Goal: Register for event/course

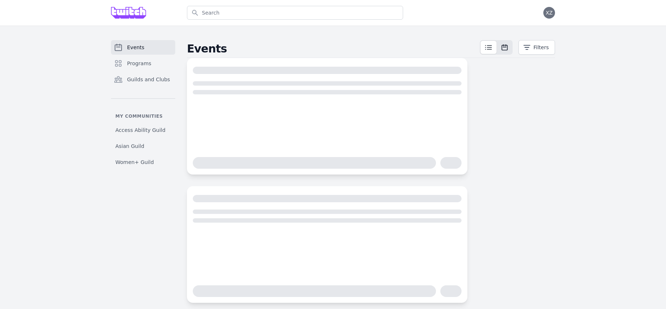
click at [508, 49] on icon at bounding box center [504, 47] width 7 height 7
click at [494, 48] on span at bounding box center [488, 47] width 16 height 13
click at [540, 50] on button "Filters" at bounding box center [536, 47] width 36 height 15
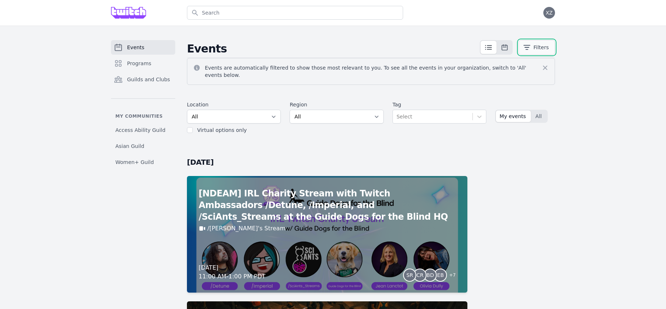
click at [539, 50] on button "Filters" at bounding box center [536, 47] width 36 height 15
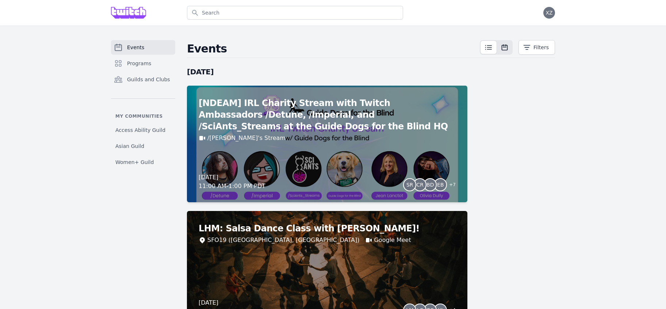
click at [499, 49] on button at bounding box center [504, 47] width 15 height 13
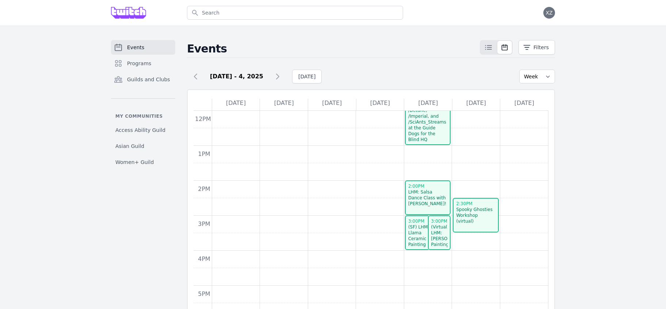
scroll to position [180, 0]
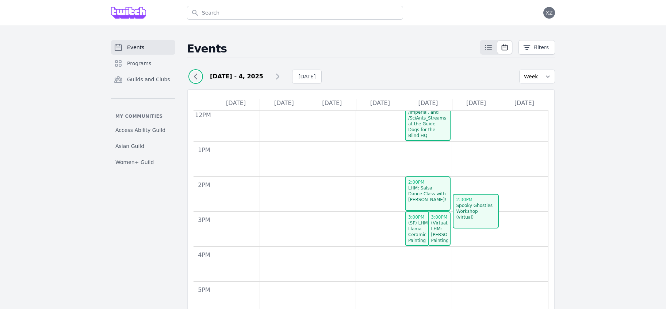
click at [196, 77] on icon at bounding box center [195, 76] width 9 height 9
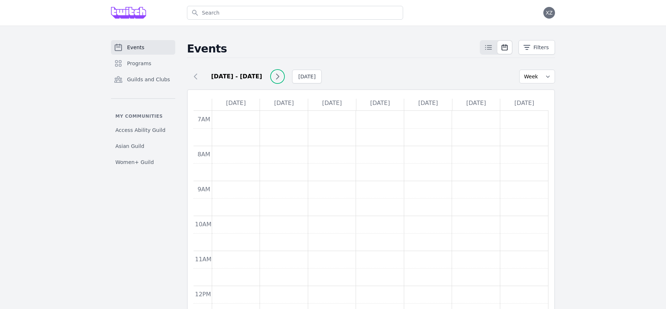
click at [273, 75] on icon at bounding box center [277, 76] width 9 height 9
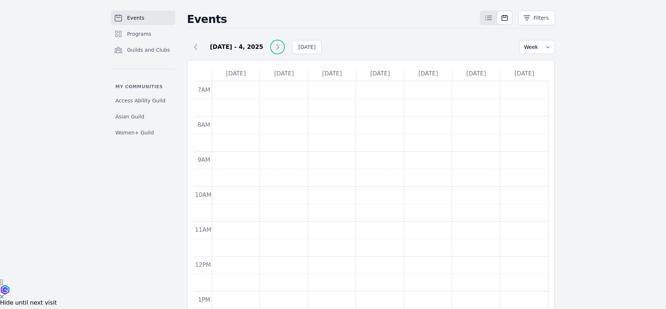
scroll to position [6, 0]
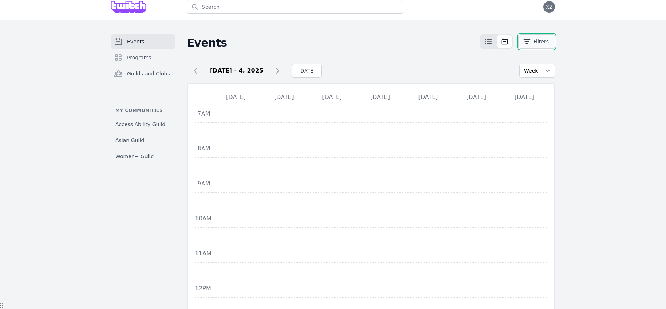
click at [543, 41] on button "Filters" at bounding box center [536, 41] width 36 height 15
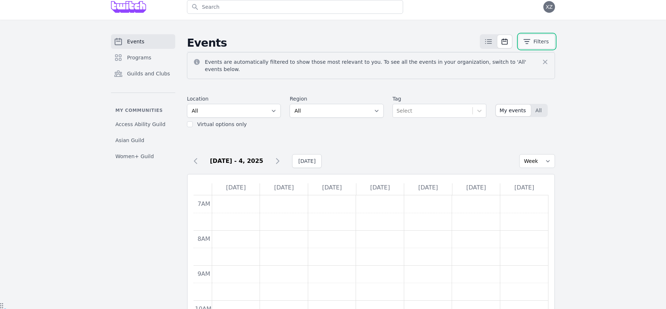
click at [543, 41] on button "Filters" at bounding box center [536, 41] width 36 height 15
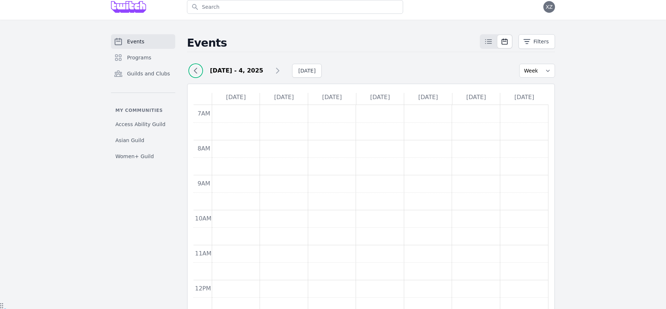
click at [194, 70] on icon at bounding box center [195, 70] width 3 height 5
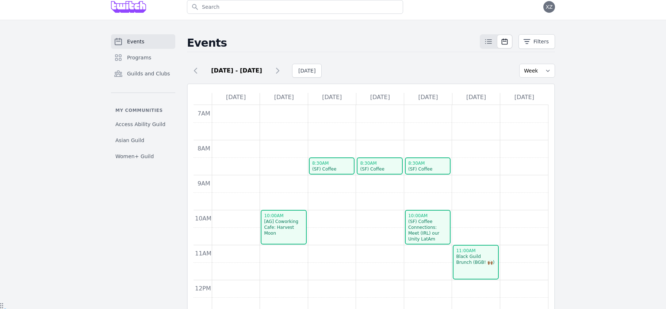
click at [466, 265] on div "Black Guild Brunch (BGB! 🙌🏾)" at bounding box center [475, 260] width 40 height 12
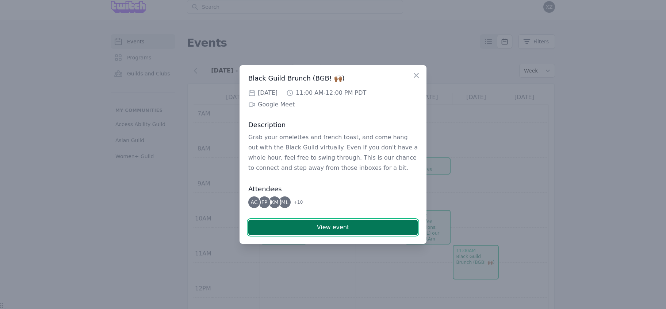
click at [319, 227] on button "View event" at bounding box center [332, 227] width 169 height 15
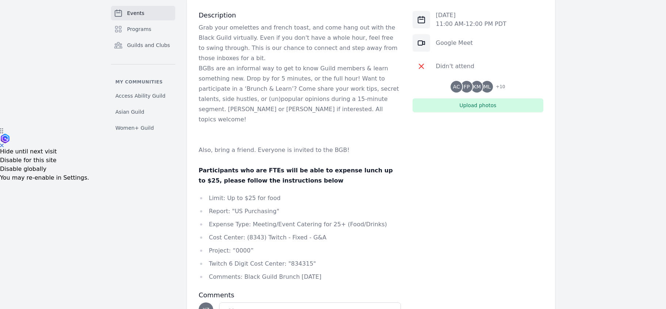
scroll to position [185, 0]
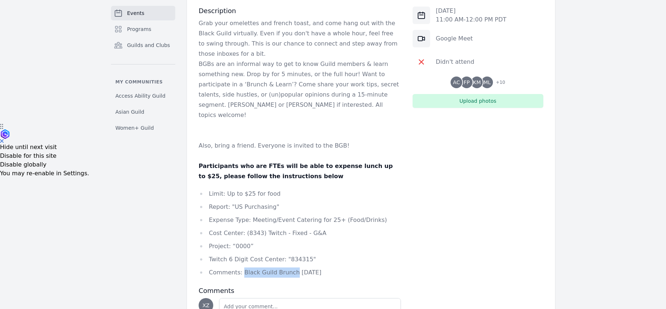
drag, startPoint x: 241, startPoint y: 264, endPoint x: 290, endPoint y: 262, distance: 48.9
click at [290, 268] on li "Comments: Black Guild Brunch Sep 2025" at bounding box center [299, 273] width 202 height 10
copy li "Black Guild Brunch"
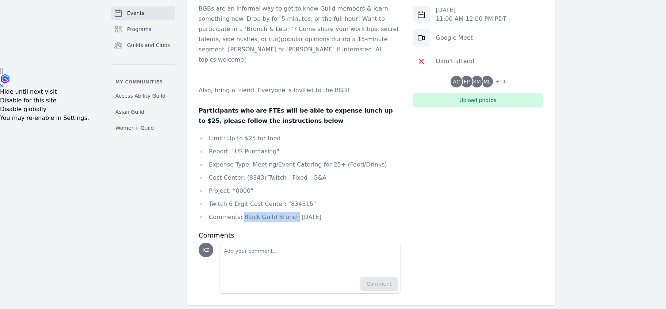
scroll to position [242, 0]
copy li "Black Guild Brunch Sep 2025"
drag, startPoint x: 317, startPoint y: 207, endPoint x: 242, endPoint y: 206, distance: 75.9
click at [242, 212] on li "Comments: Black Guild Brunch Sep 2025" at bounding box center [299, 217] width 202 height 10
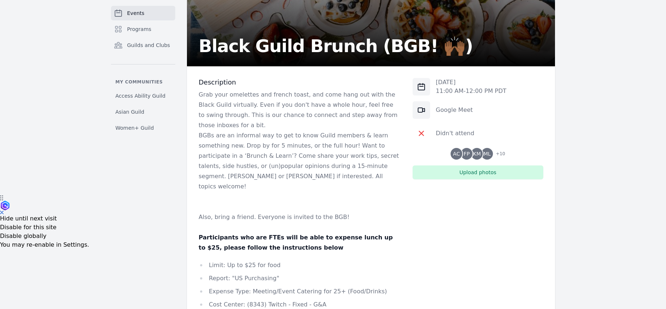
scroll to position [101, 0]
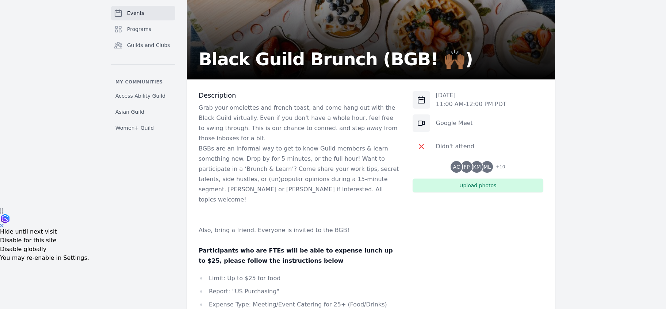
click at [480, 165] on span "KM" at bounding box center [477, 167] width 8 height 5
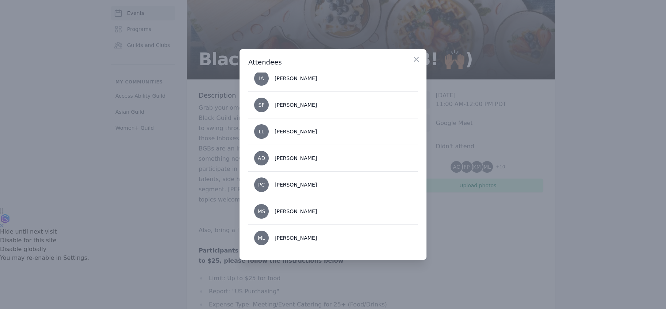
scroll to position [175, 0]
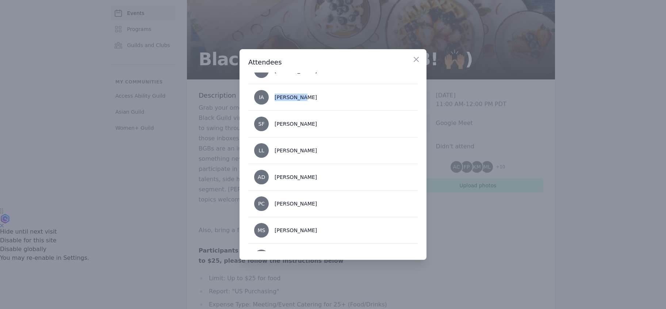
drag, startPoint x: 301, startPoint y: 96, endPoint x: 274, endPoint y: 96, distance: 27.0
click at [274, 96] on li "IA Isra Ahmad" at bounding box center [332, 97] width 169 height 27
copy div "Isra Ahmad"
click at [413, 57] on icon "button" at bounding box center [416, 59] width 9 height 9
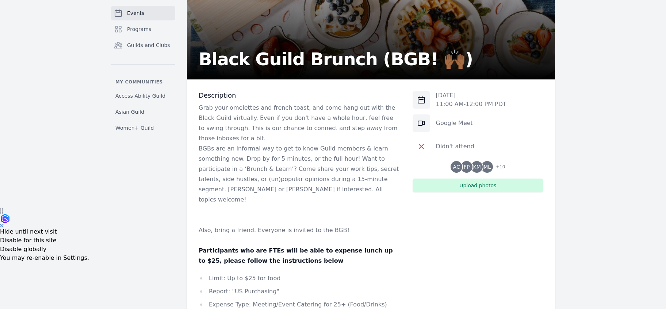
scroll to position [0, 0]
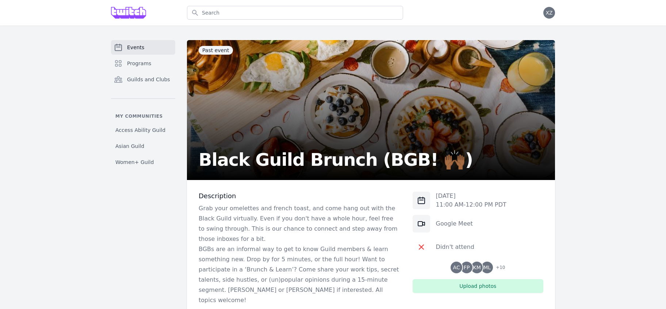
click at [211, 51] on span "Past event" at bounding box center [215, 50] width 34 height 9
click at [140, 47] on span "Events" at bounding box center [135, 47] width 17 height 7
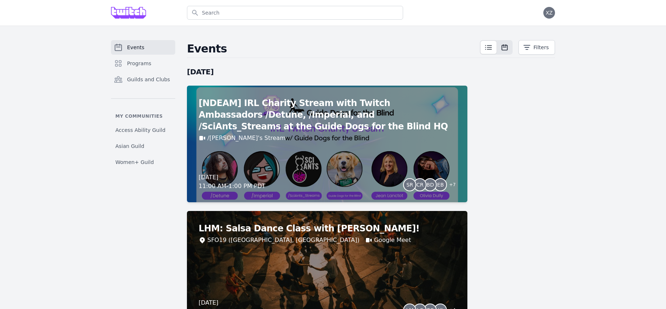
click at [507, 51] on button at bounding box center [504, 47] width 15 height 13
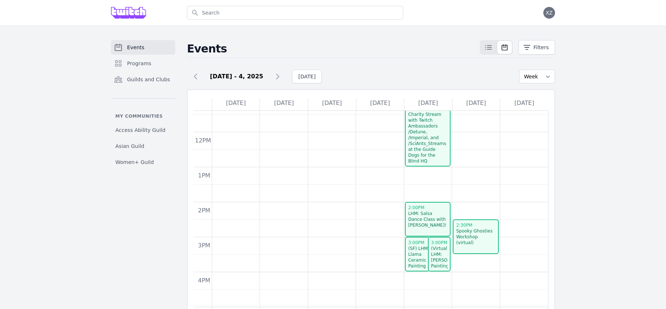
scroll to position [171, 0]
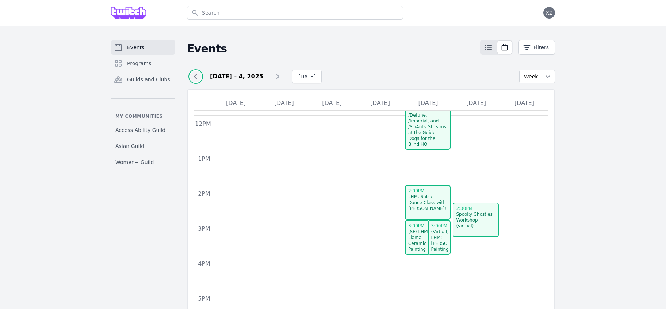
click at [195, 78] on icon at bounding box center [195, 76] width 9 height 9
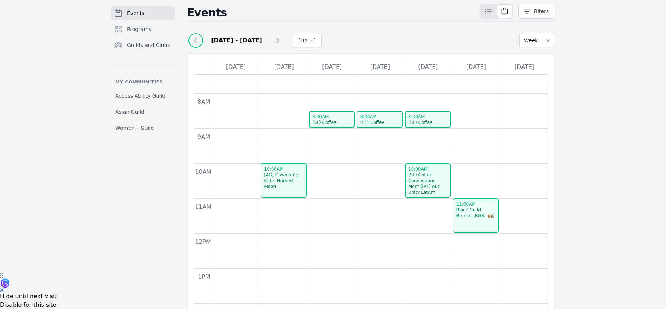
scroll to position [17, 0]
click at [425, 186] on div "(SF) Coffee Connections: Meet (IRL) our Unity LatAm Guild Leads" at bounding box center [428, 186] width 40 height 29
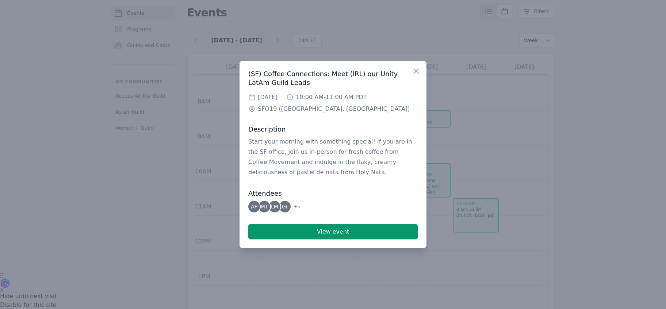
click at [460, 128] on div at bounding box center [333, 154] width 666 height 309
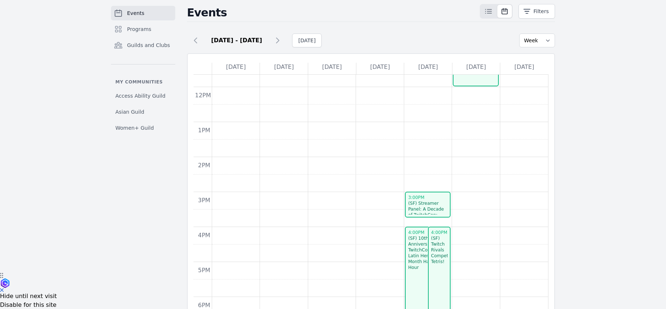
scroll to position [248, 0]
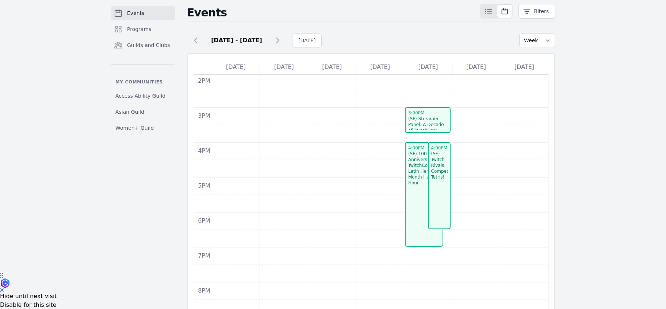
click at [437, 121] on div "(SF) Streamer Panel: A Decade of TwitchCon: Celebrating Creators and Their Stre…" at bounding box center [428, 136] width 40 height 41
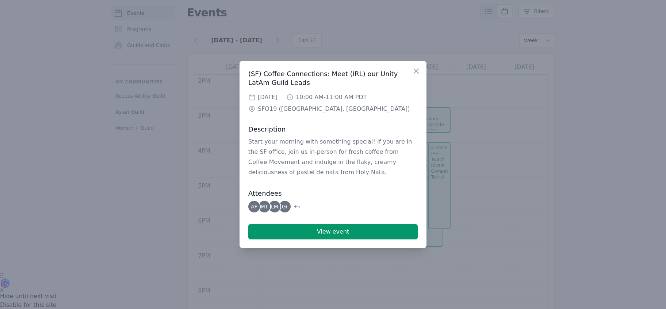
click at [437, 121] on div at bounding box center [333, 154] width 666 height 309
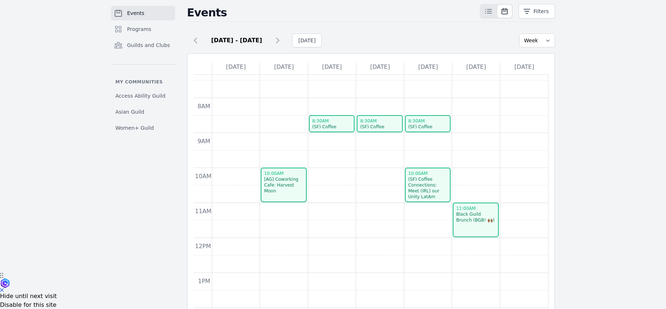
scroll to position [0, 0]
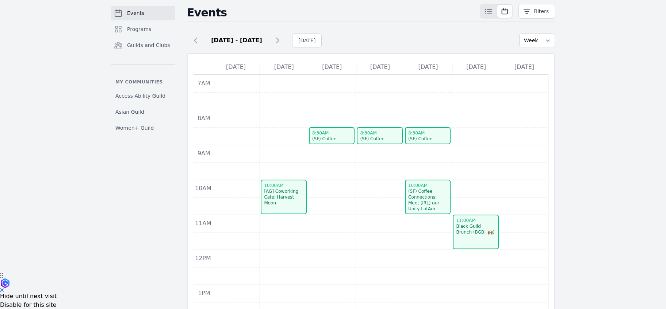
click at [279, 198] on div "[AG] Coworking Cafe: Harvest Moon" at bounding box center [283, 198] width 40 height 18
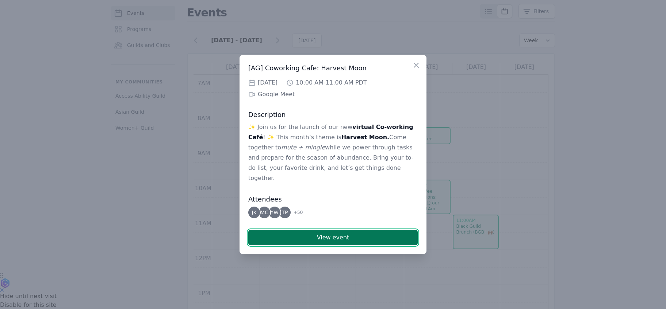
click at [283, 231] on button "View event" at bounding box center [332, 237] width 169 height 15
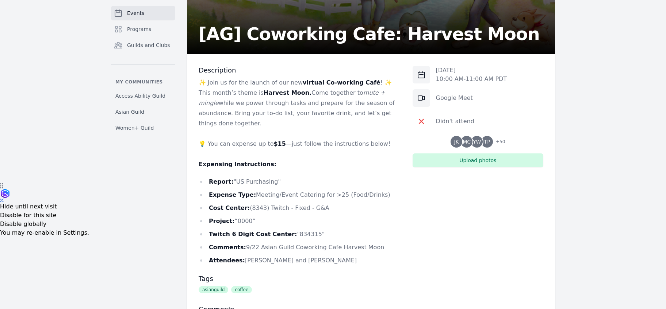
scroll to position [126, 0]
drag, startPoint x: 241, startPoint y: 252, endPoint x: 327, endPoint y: 252, distance: 85.4
click at [327, 256] on li "Attendees: Michelle Roberson and Jae Wells" at bounding box center [299, 261] width 202 height 10
drag, startPoint x: 255, startPoint y: 239, endPoint x: 368, endPoint y: 241, distance: 112.8
click at [368, 243] on li "Comments: 9/22 Asian Guild Coworking Cafe Harvest Moon" at bounding box center [299, 248] width 202 height 10
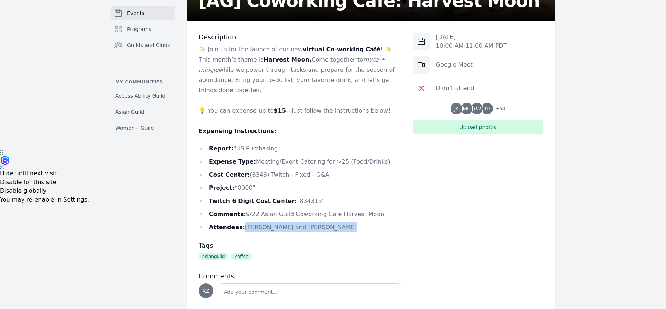
scroll to position [162, 0]
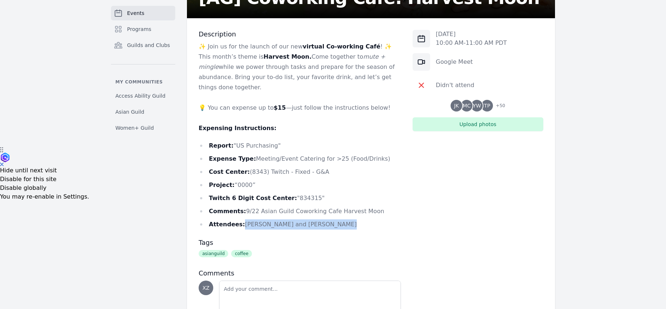
copy li "9/22 Asian Guild Coworking Cafe Harvest Moon"
drag, startPoint x: 243, startPoint y: 202, endPoint x: 367, endPoint y: 200, distance: 124.8
click at [367, 207] on li "Comments: 9/22 Asian Guild Coworking Cafe Harvest Moon" at bounding box center [299, 212] width 202 height 10
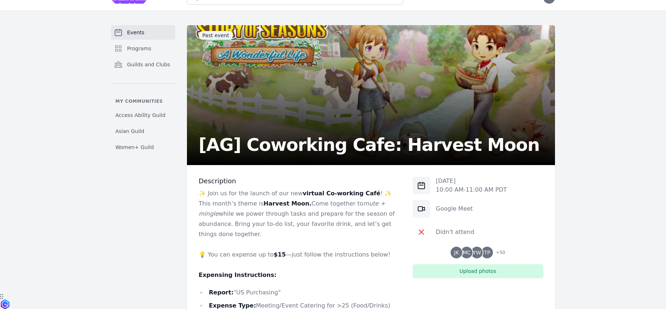
scroll to position [0, 0]
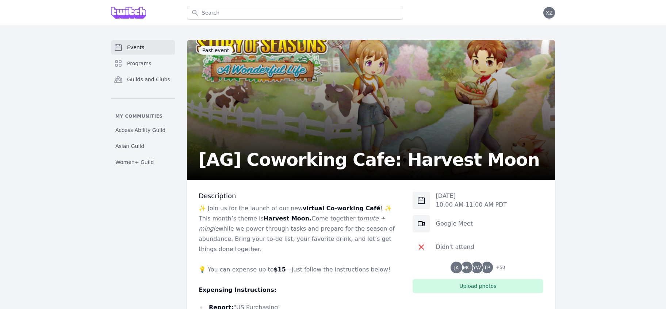
click at [131, 48] on span "Events" at bounding box center [135, 47] width 17 height 7
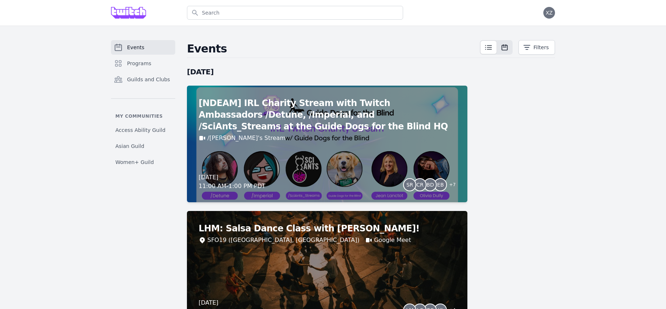
click at [506, 49] on icon at bounding box center [504, 47] width 7 height 7
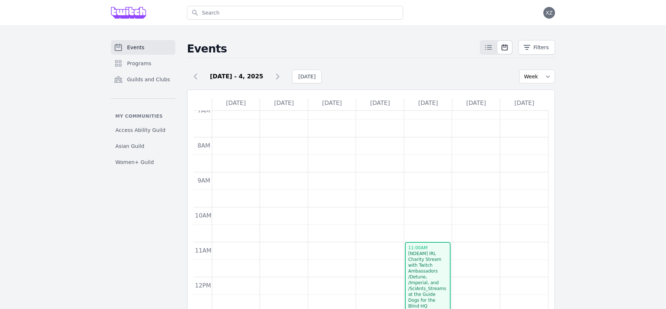
scroll to position [10, 0]
click at [196, 72] on icon at bounding box center [195, 76] width 9 height 9
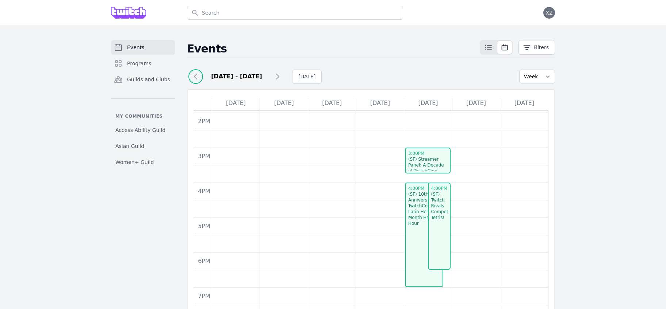
scroll to position [243, 0]
click at [416, 220] on div "(SF) 10th Anniversary TwitchCon + Latin Heritage Month Happy Hour" at bounding box center [424, 209] width 32 height 35
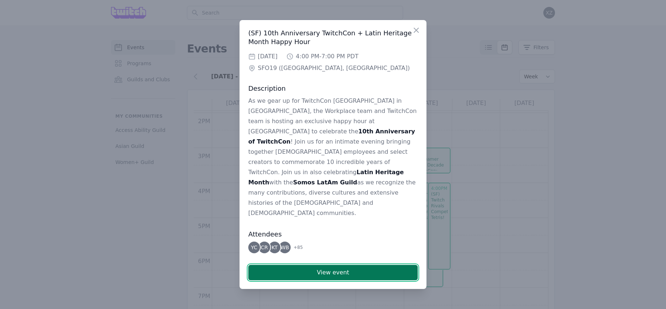
click at [330, 265] on button "View event" at bounding box center [332, 272] width 169 height 15
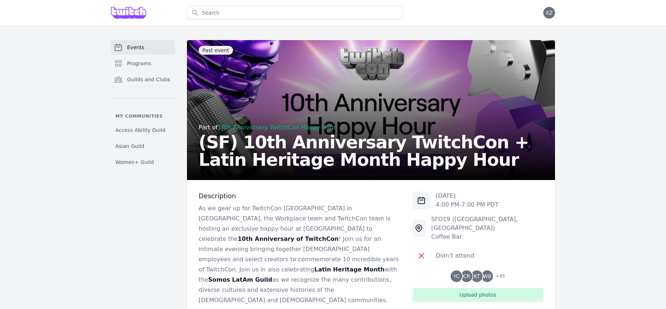
click at [137, 50] on span "Events" at bounding box center [135, 47] width 17 height 7
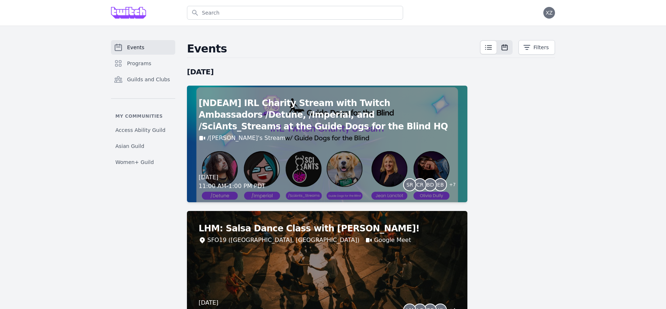
click at [503, 53] on button at bounding box center [504, 47] width 15 height 13
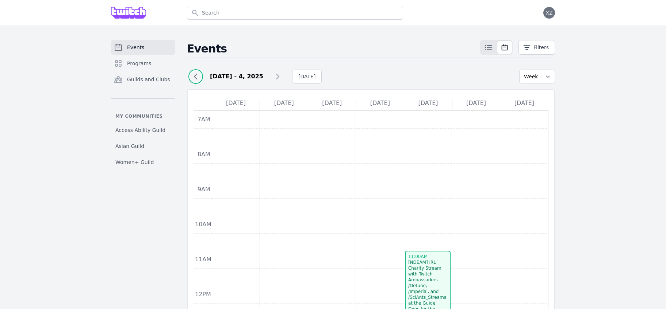
click at [197, 77] on icon at bounding box center [195, 76] width 9 height 9
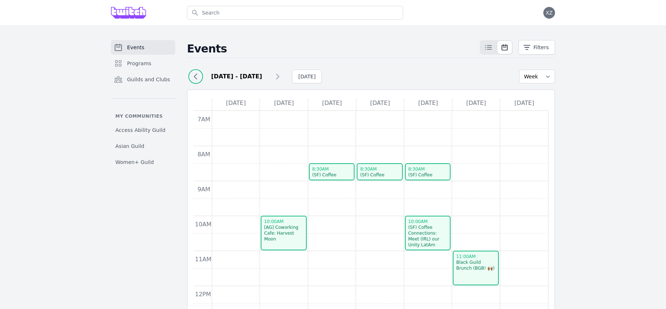
click at [195, 77] on icon at bounding box center [195, 76] width 3 height 5
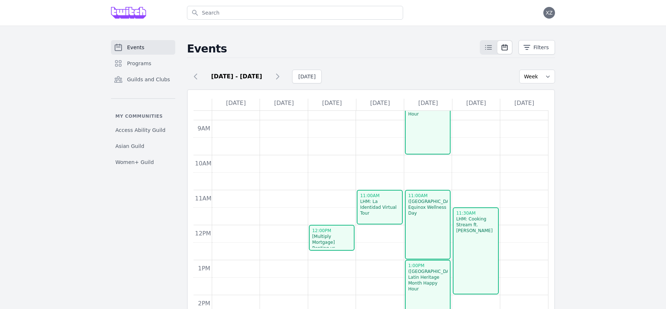
scroll to position [66, 0]
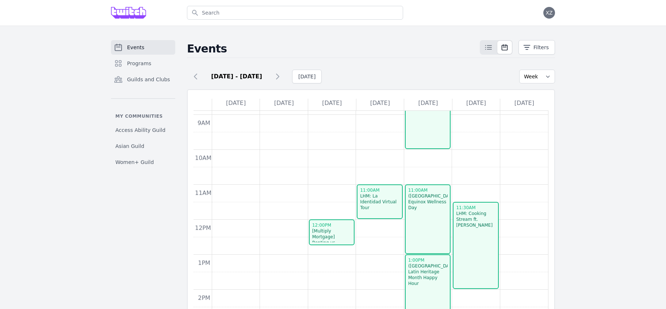
click at [470, 232] on link "11:30am LHM: Cooking Stream ft. Ignacio Estanga" at bounding box center [475, 245] width 46 height 87
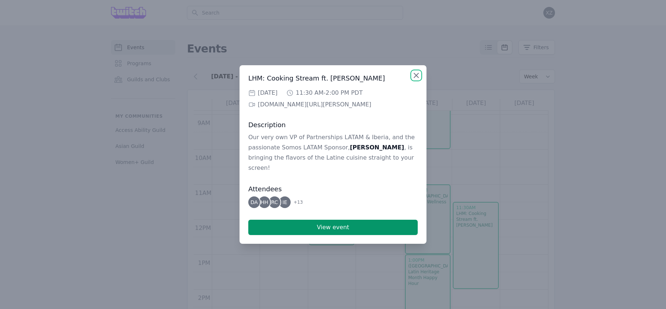
click at [416, 78] on icon "button" at bounding box center [416, 75] width 9 height 9
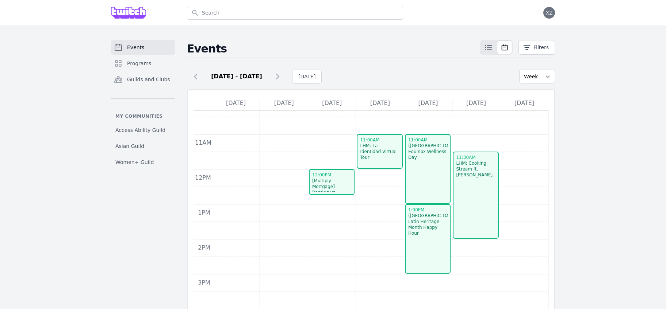
scroll to position [109, 0]
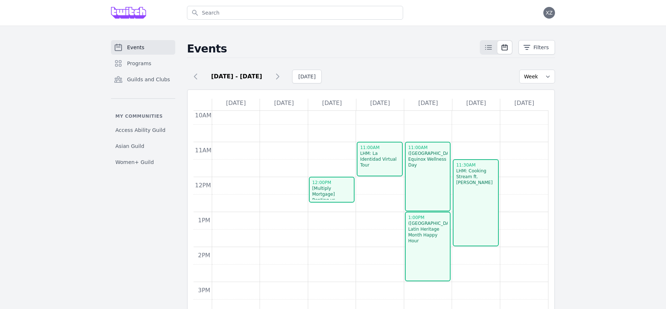
click at [370, 162] on div "LHM: La Identidad Virtual Tour" at bounding box center [379, 160] width 40 height 18
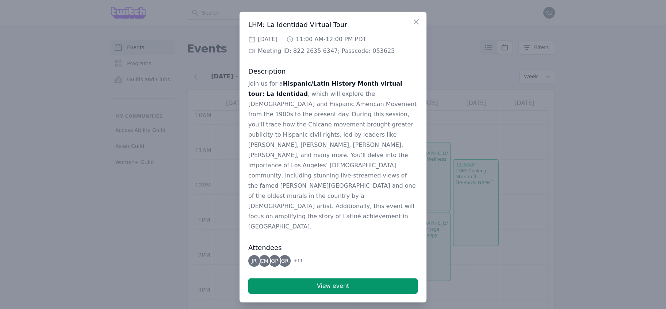
click at [411, 31] on div "Close LHM: La Identidad Virtual Tour Wed, Sep 17, 2025 11:00 AM - 12:00 PM PDT …" at bounding box center [332, 157] width 187 height 291
click at [419, 26] on icon "button" at bounding box center [416, 22] width 9 height 9
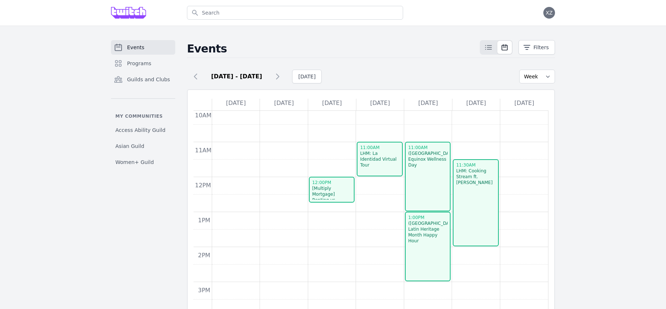
scroll to position [126, 0]
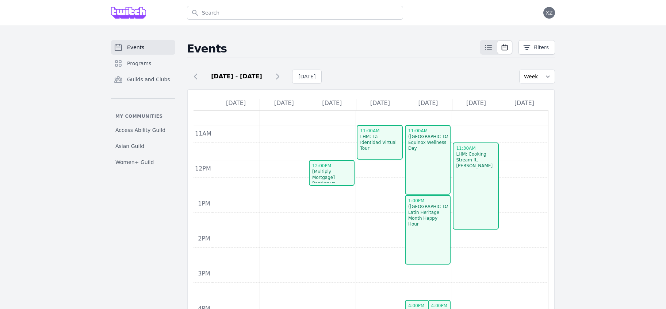
click at [376, 147] on link "11:00am LHM: La Identidad Virtual Tour" at bounding box center [379, 142] width 46 height 35
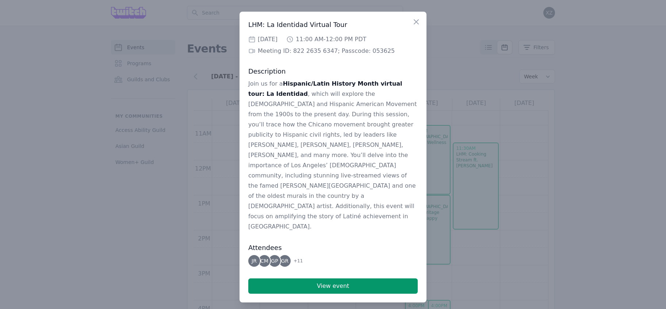
click at [438, 202] on div at bounding box center [333, 154] width 666 height 309
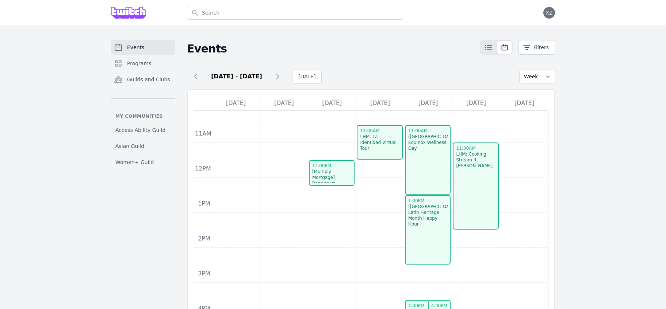
click at [466, 193] on link "11:30am LHM: Cooking Stream ft. Ignacio Estanga" at bounding box center [475, 186] width 46 height 87
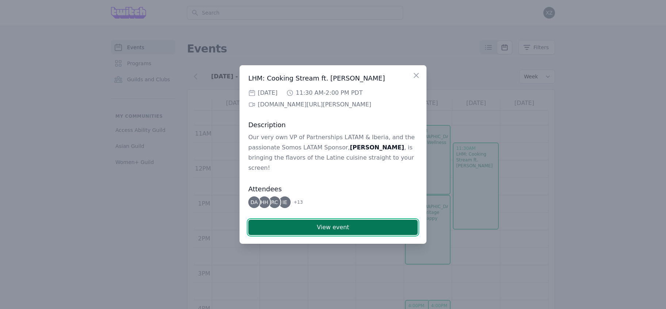
click at [350, 224] on button "View event" at bounding box center [332, 227] width 169 height 15
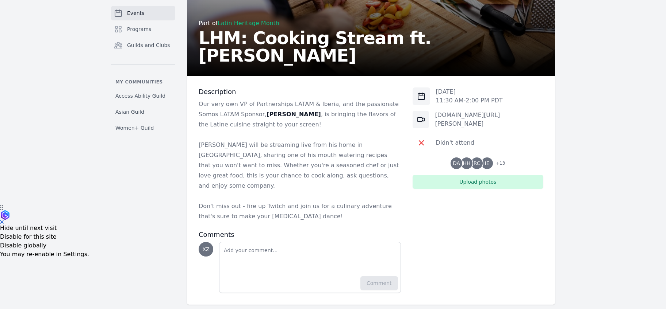
scroll to position [14, 0]
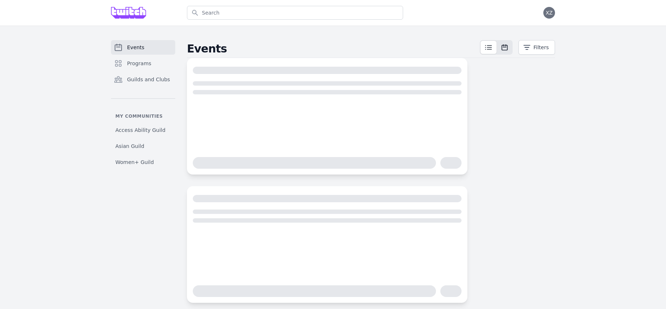
click at [504, 46] on icon at bounding box center [504, 47] width 7 height 7
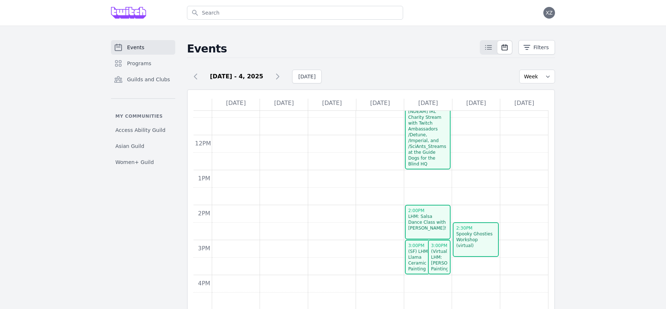
scroll to position [169, 0]
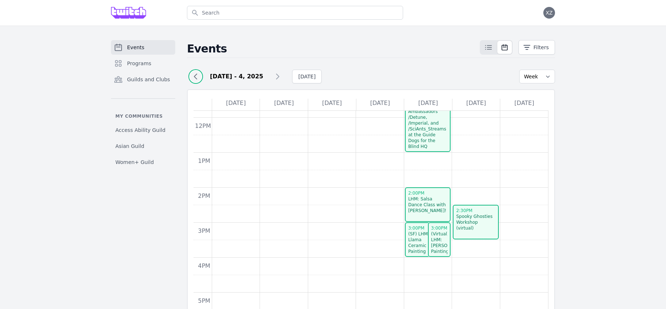
click at [195, 77] on icon at bounding box center [195, 76] width 9 height 9
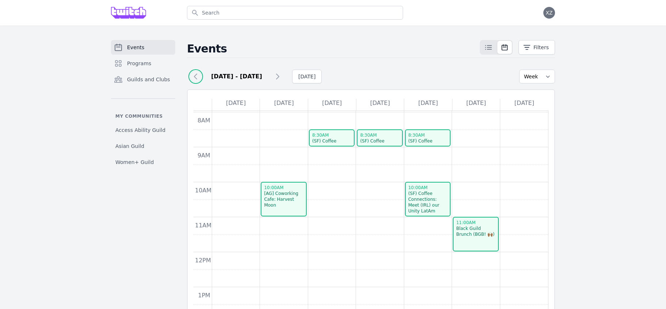
scroll to position [33, 0]
click at [197, 77] on icon at bounding box center [195, 76] width 9 height 9
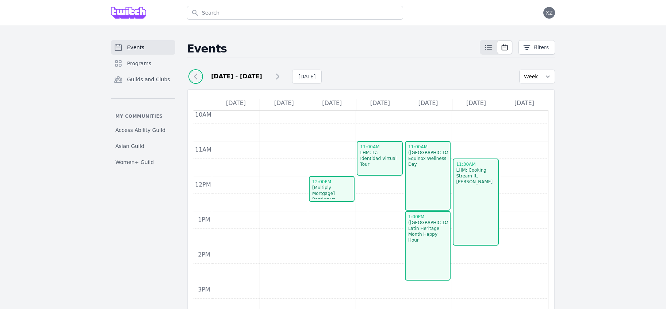
scroll to position [98, 0]
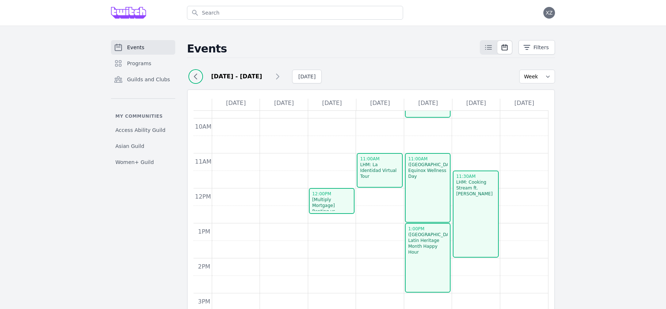
click at [193, 77] on icon at bounding box center [195, 76] width 9 height 9
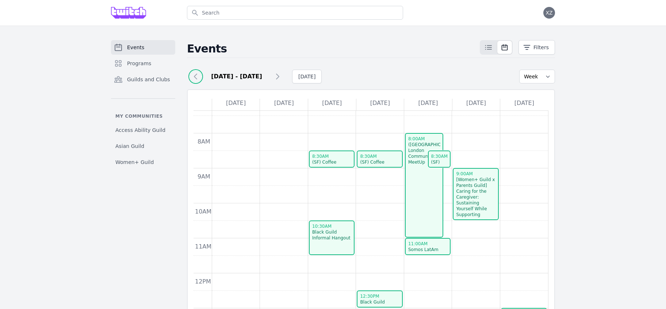
scroll to position [11, 0]
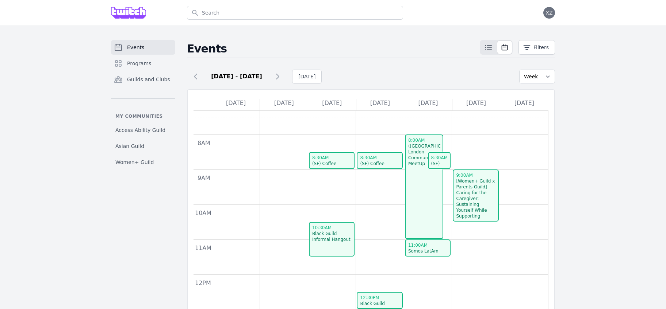
click at [467, 203] on div "[Women+ Guild x Parents Guild] Caring for the Caregiver: Sustaining Yourself Wh…" at bounding box center [475, 201] width 40 height 47
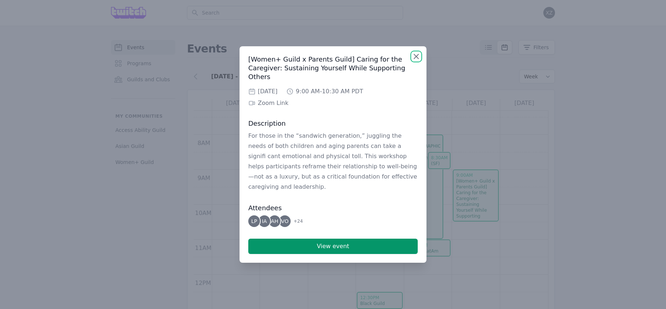
click at [413, 61] on icon "button" at bounding box center [416, 56] width 9 height 9
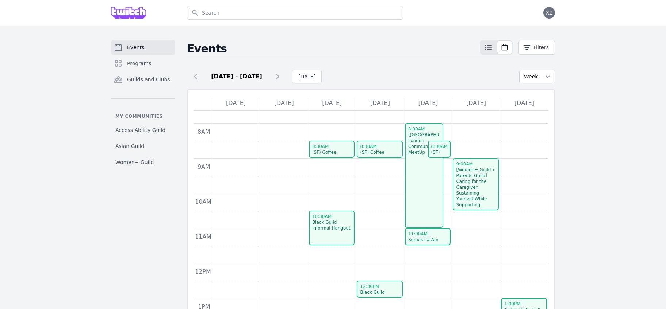
scroll to position [23, 0]
click at [422, 237] on div "Somos LatAm September 2025 Guild Meeting" at bounding box center [428, 245] width 40 height 18
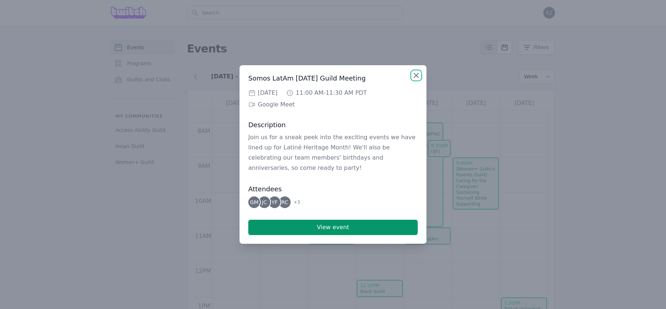
click at [414, 78] on icon "button" at bounding box center [416, 75] width 4 height 4
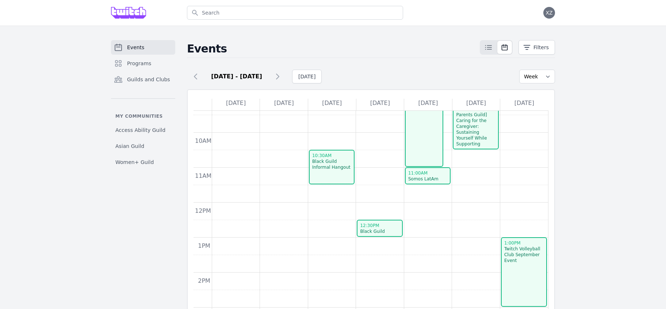
scroll to position [86, 0]
click at [329, 171] on link "10:30am Black Guild Informal Hangout" at bounding box center [332, 165] width 46 height 35
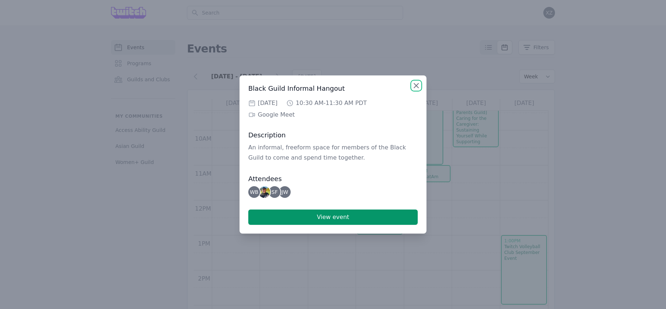
click at [419, 84] on icon "button" at bounding box center [416, 85] width 9 height 9
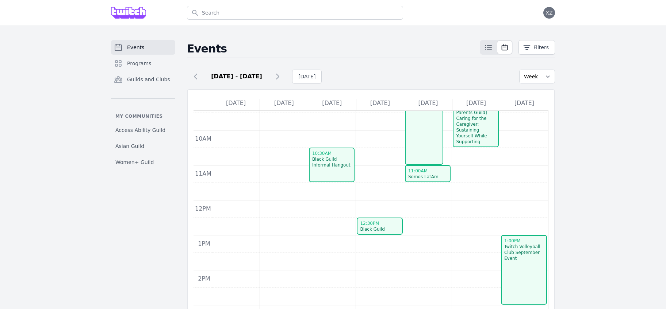
click at [389, 228] on div "Black Guild Monthly" at bounding box center [379, 233] width 40 height 12
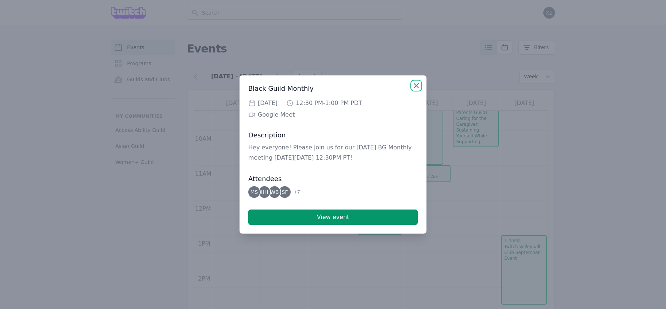
click at [414, 86] on icon "button" at bounding box center [416, 85] width 9 height 9
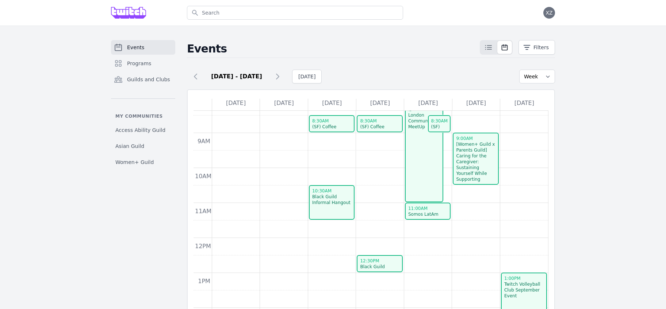
scroll to position [46, 0]
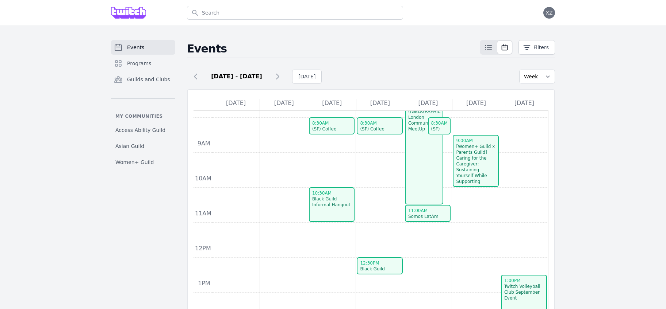
click at [421, 208] on span "11:00am" at bounding box center [417, 210] width 19 height 5
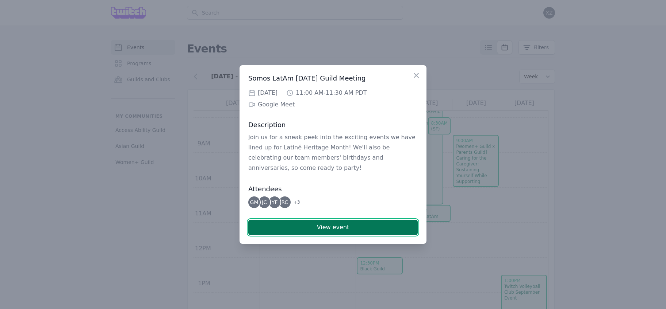
click at [346, 223] on button "View event" at bounding box center [332, 227] width 169 height 15
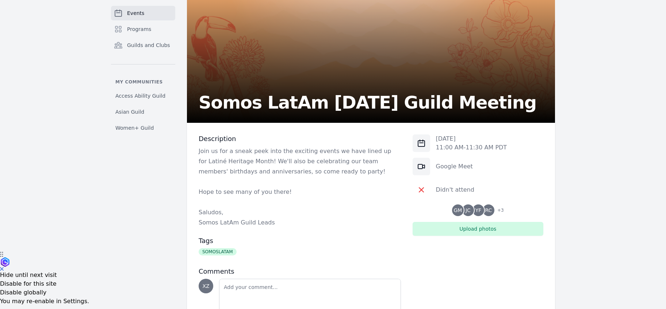
scroll to position [104, 0]
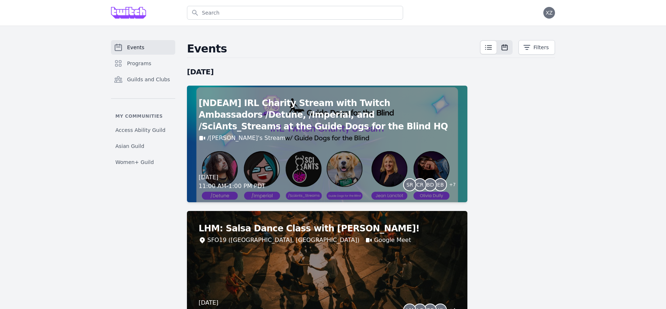
click at [505, 48] on icon at bounding box center [504, 47] width 7 height 7
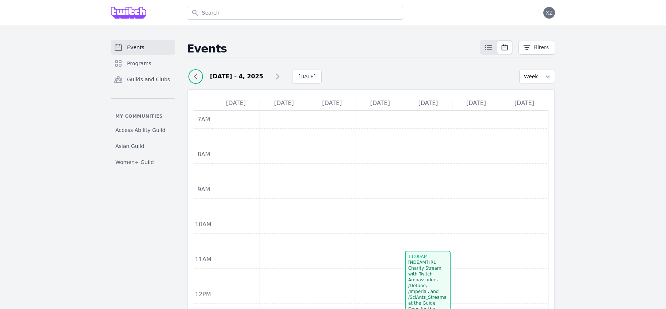
click at [198, 76] on icon at bounding box center [195, 76] width 9 height 9
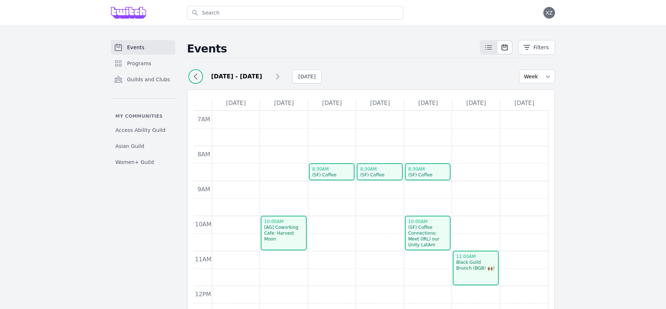
click at [197, 77] on icon at bounding box center [195, 76] width 9 height 9
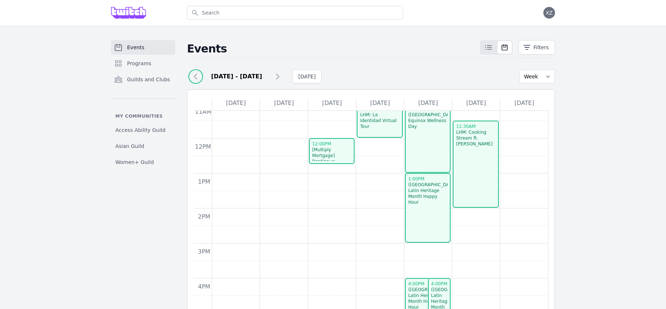
scroll to position [74, 0]
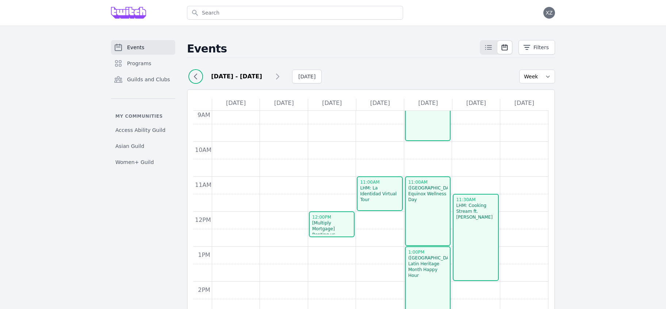
click at [196, 76] on icon at bounding box center [195, 76] width 9 height 9
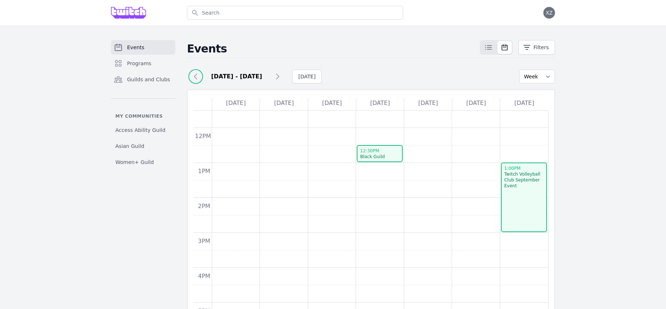
scroll to position [148, 0]
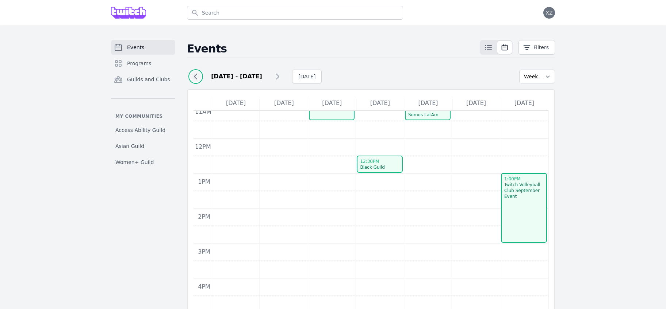
click at [191, 74] on icon at bounding box center [195, 76] width 9 height 9
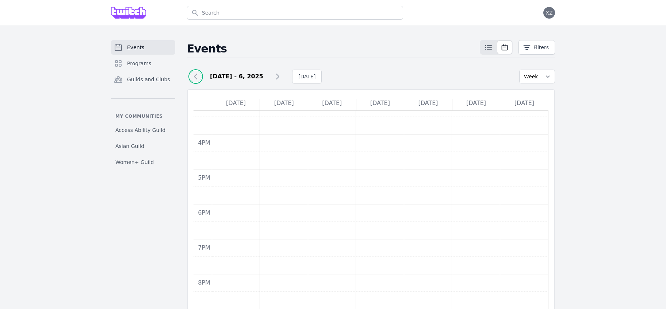
scroll to position [345, 0]
click at [194, 78] on icon at bounding box center [195, 76] width 9 height 9
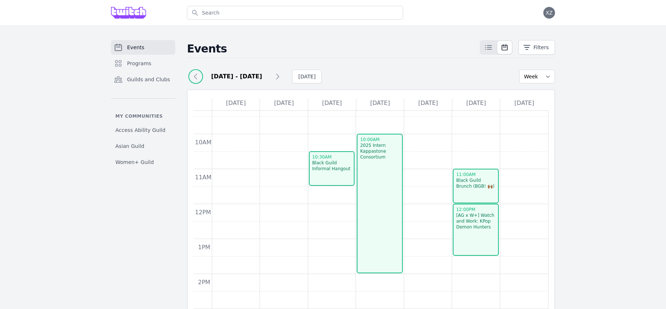
scroll to position [60, 0]
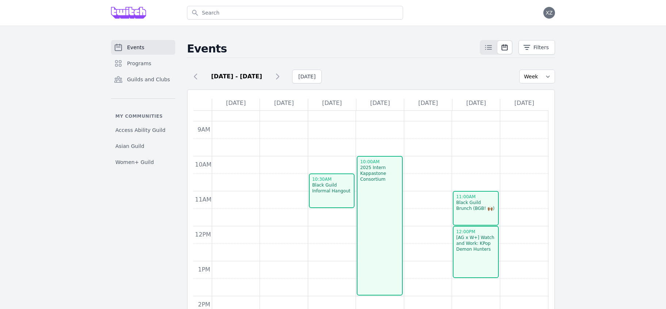
click at [141, 45] on span "Events" at bounding box center [135, 47] width 17 height 7
click at [486, 47] on icon at bounding box center [488, 47] width 9 height 9
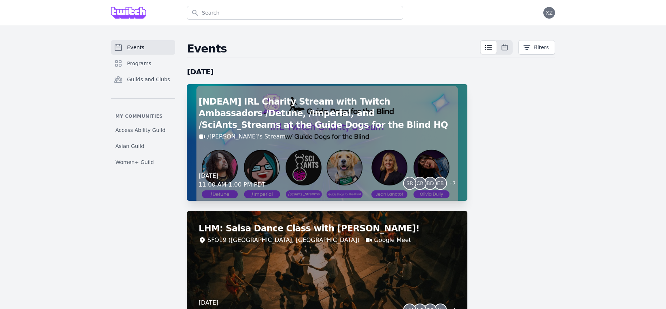
click at [337, 144] on div "[NDEAM] IRL Charity Stream with Twitch Ambassadors /Detune, /Imperial, and /Sci…" at bounding box center [327, 142] width 280 height 117
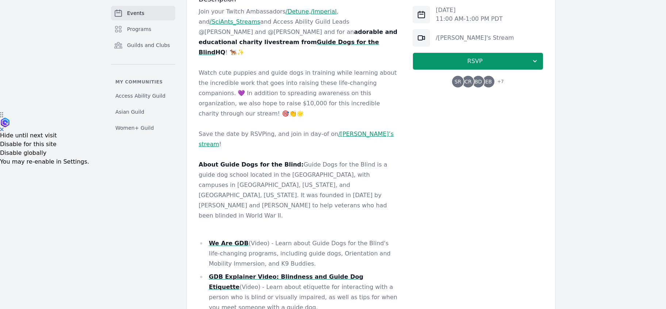
scroll to position [120, 0]
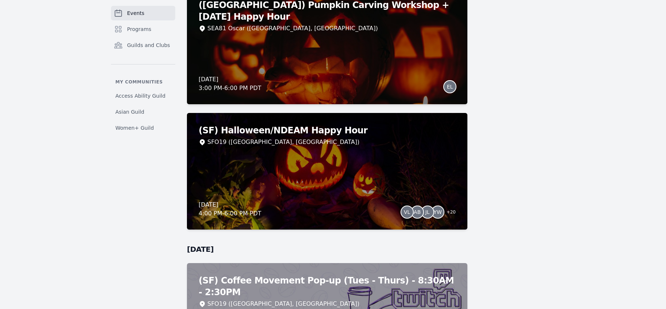
scroll to position [3690, 0]
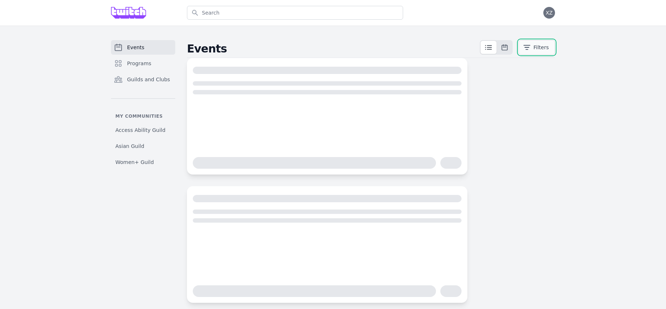
click at [542, 50] on button "Filters" at bounding box center [536, 47] width 36 height 15
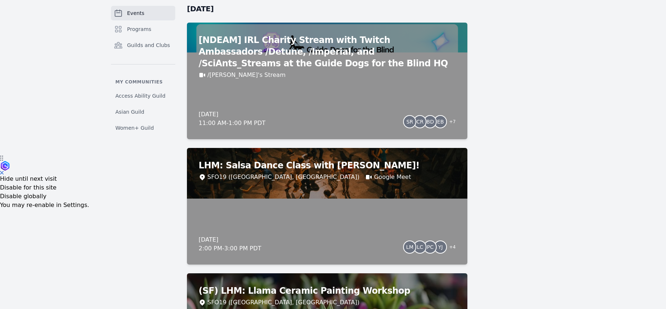
scroll to position [185, 0]
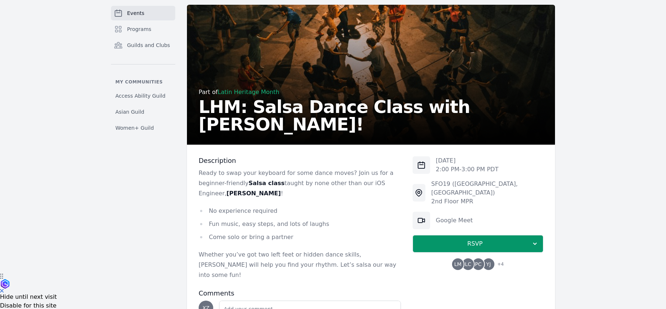
scroll to position [94, 0]
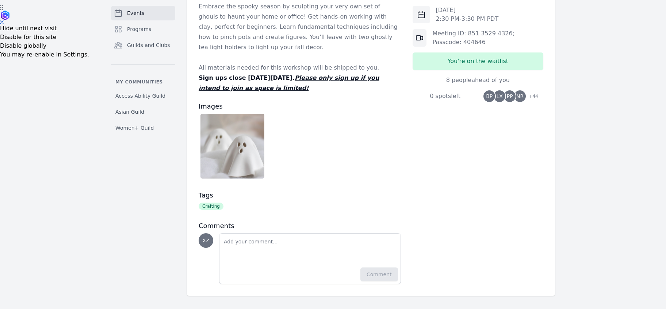
scroll to position [306, 0]
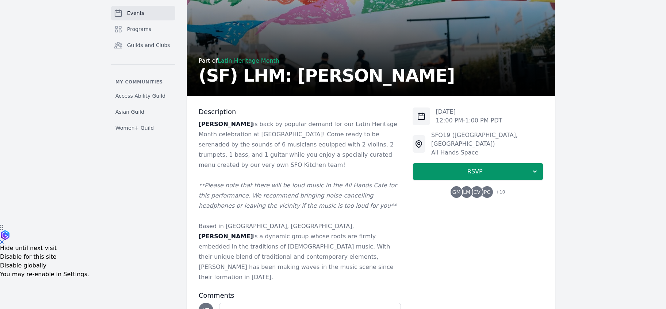
scroll to position [83, 0]
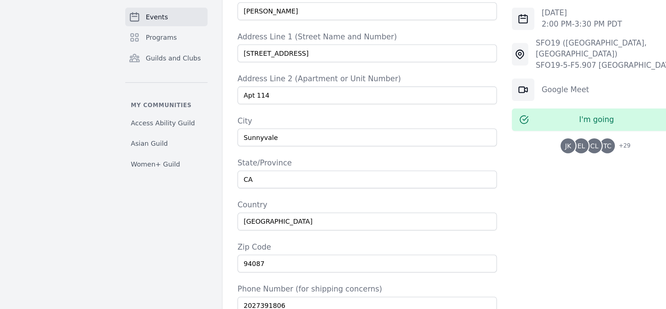
scroll to position [601, 0]
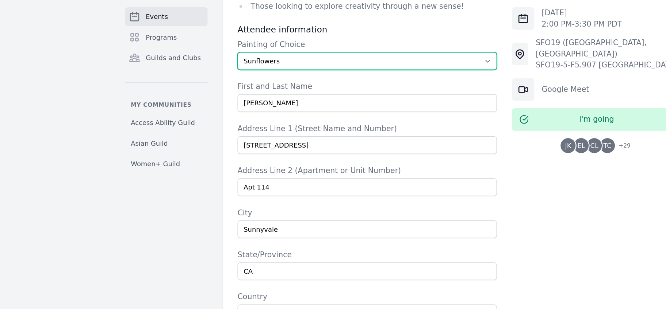
click at [237, 31] on div "Painting of Choice Select The Great Wave off Kanagawa Starry Night Sunflowers T…" at bounding box center [299, 43] width 202 height 24
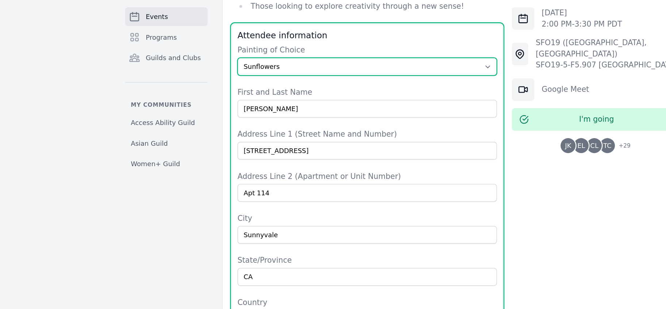
select select "Starry Night"
click at [198, 45] on select "Select The Great Wave off Kanagawa Starry Night Sunflowers The Kiss" at bounding box center [299, 52] width 202 height 14
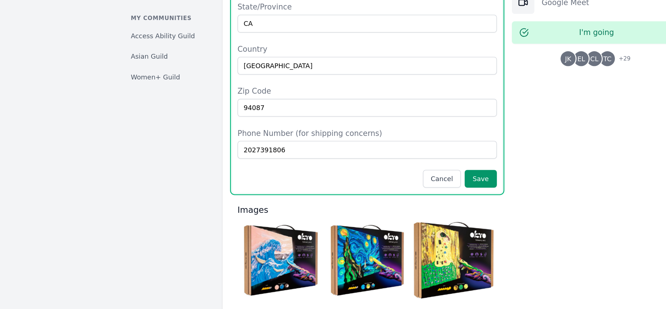
scroll to position [802, 0]
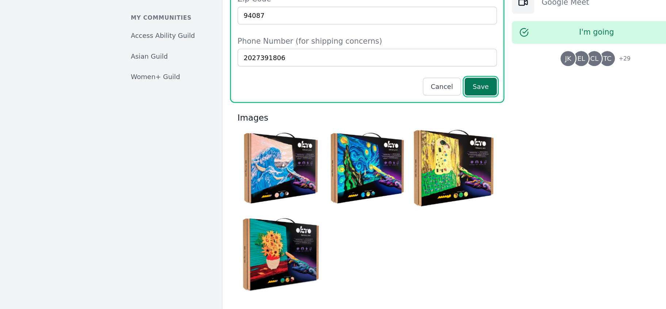
click at [385, 129] on button "Save" at bounding box center [387, 136] width 25 height 14
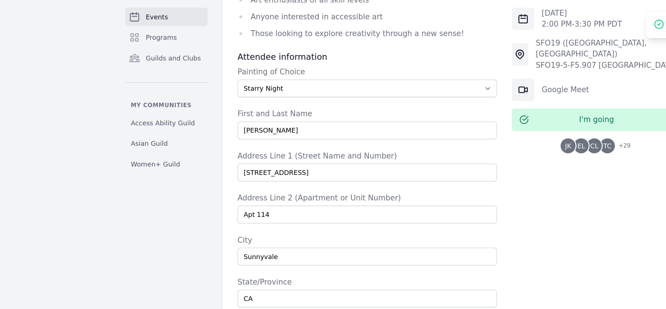
scroll to position [579, 0]
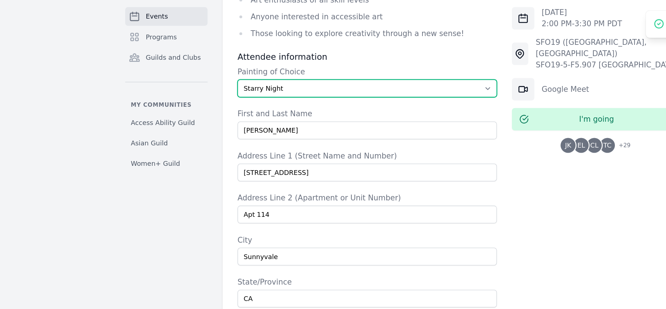
click at [248, 62] on select "Select The Great Wave off Kanagawa Starry Night Sunflowers The Kiss" at bounding box center [299, 69] width 202 height 14
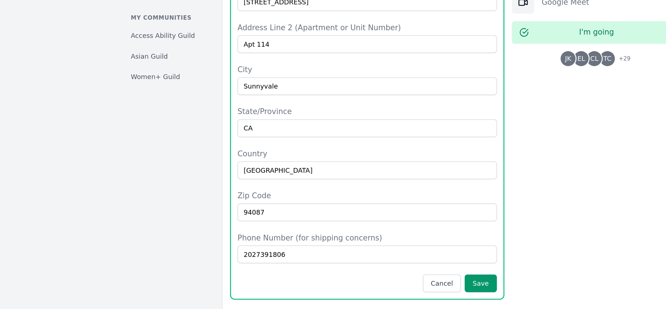
scroll to position [733, 0]
